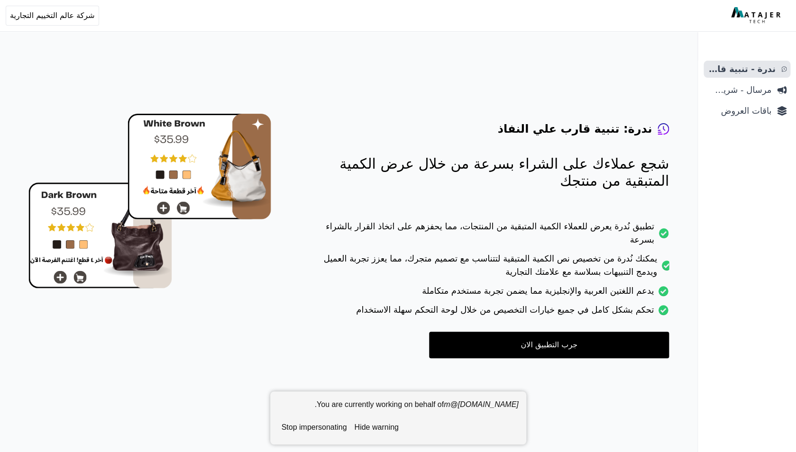
click at [748, 105] on span "باقات العروض" at bounding box center [739, 110] width 64 height 13
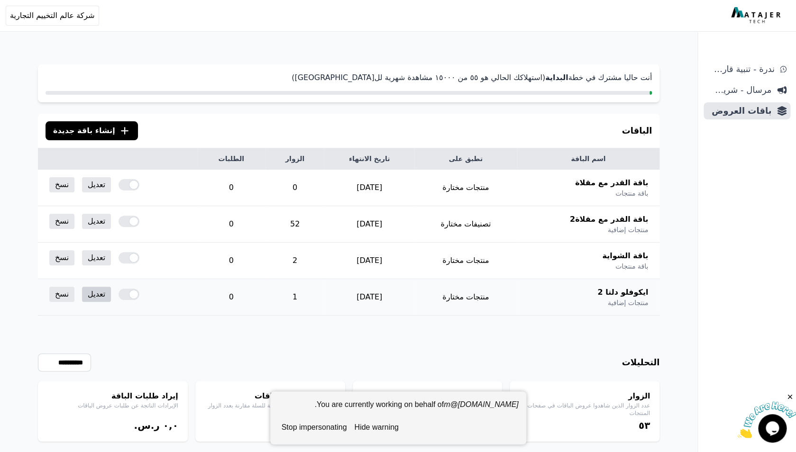
click at [100, 292] on link "تعديل" at bounding box center [96, 294] width 29 height 15
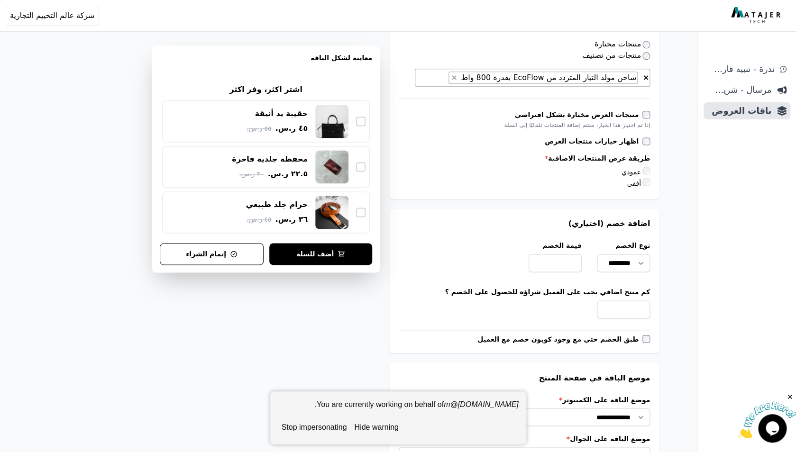
scroll to position [477, 0]
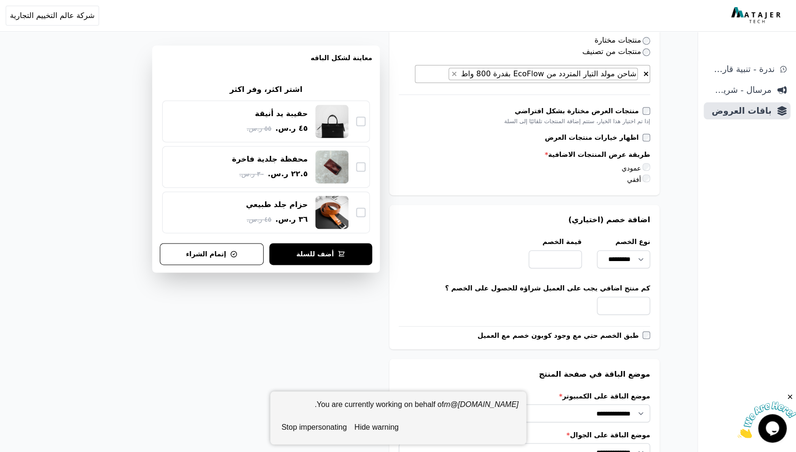
click at [337, 425] on button "stop impersonating" at bounding box center [314, 427] width 73 height 19
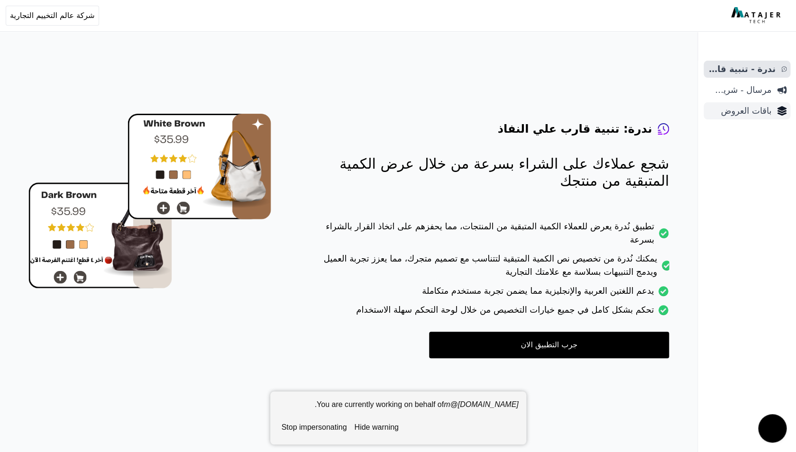
click at [741, 111] on span "باقات العروض" at bounding box center [739, 110] width 64 height 13
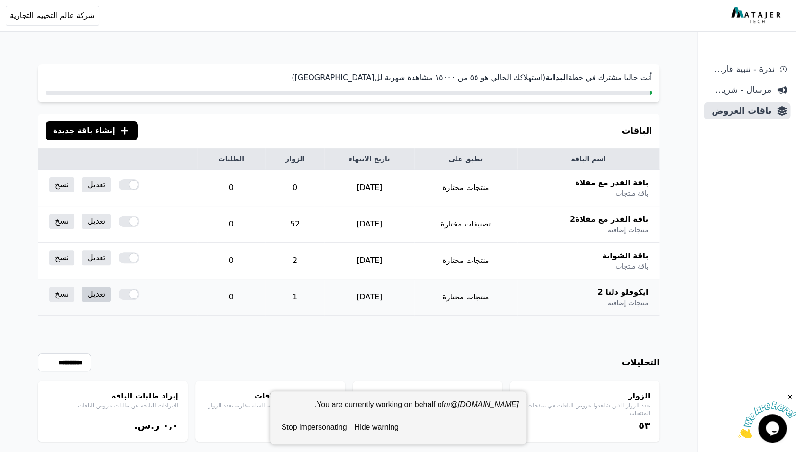
click at [93, 293] on link "تعديل" at bounding box center [96, 294] width 29 height 15
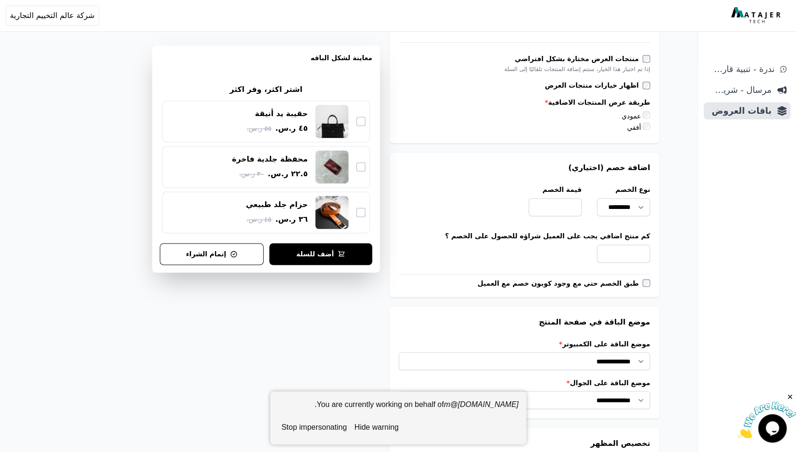
scroll to position [531, 0]
